Goal: Communication & Community: Answer question/provide support

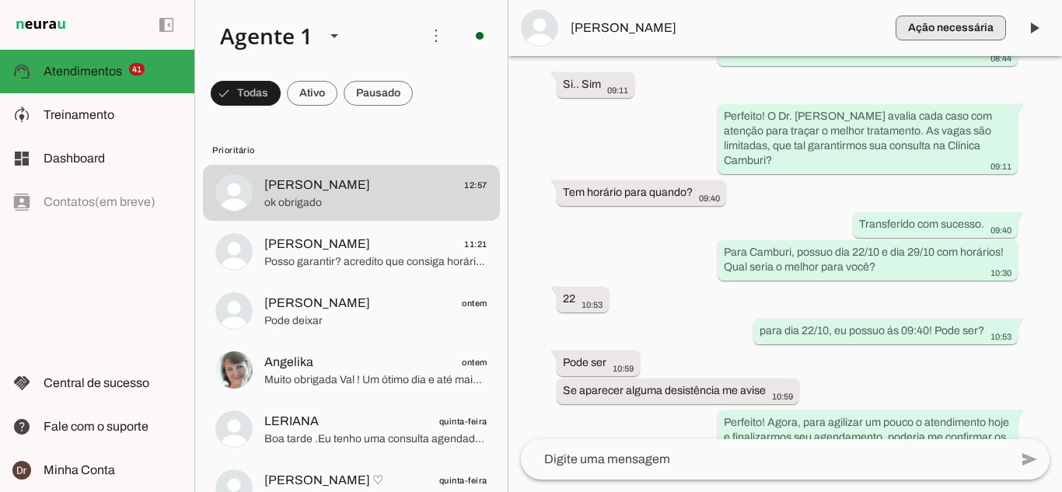
scroll to position [2810, 0]
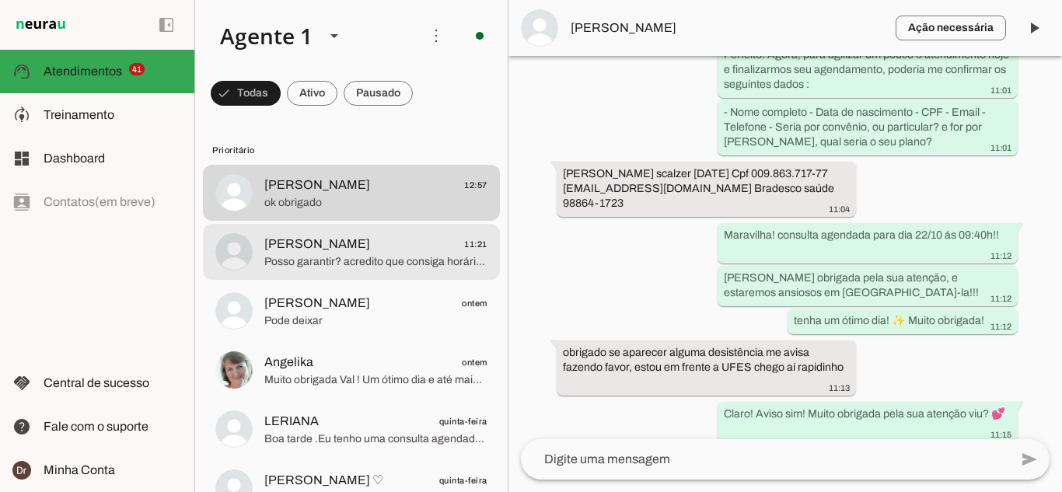
click at [337, 253] on span "[PERSON_NAME]" at bounding box center [317, 244] width 106 height 19
